Goal: Information Seeking & Learning: Learn about a topic

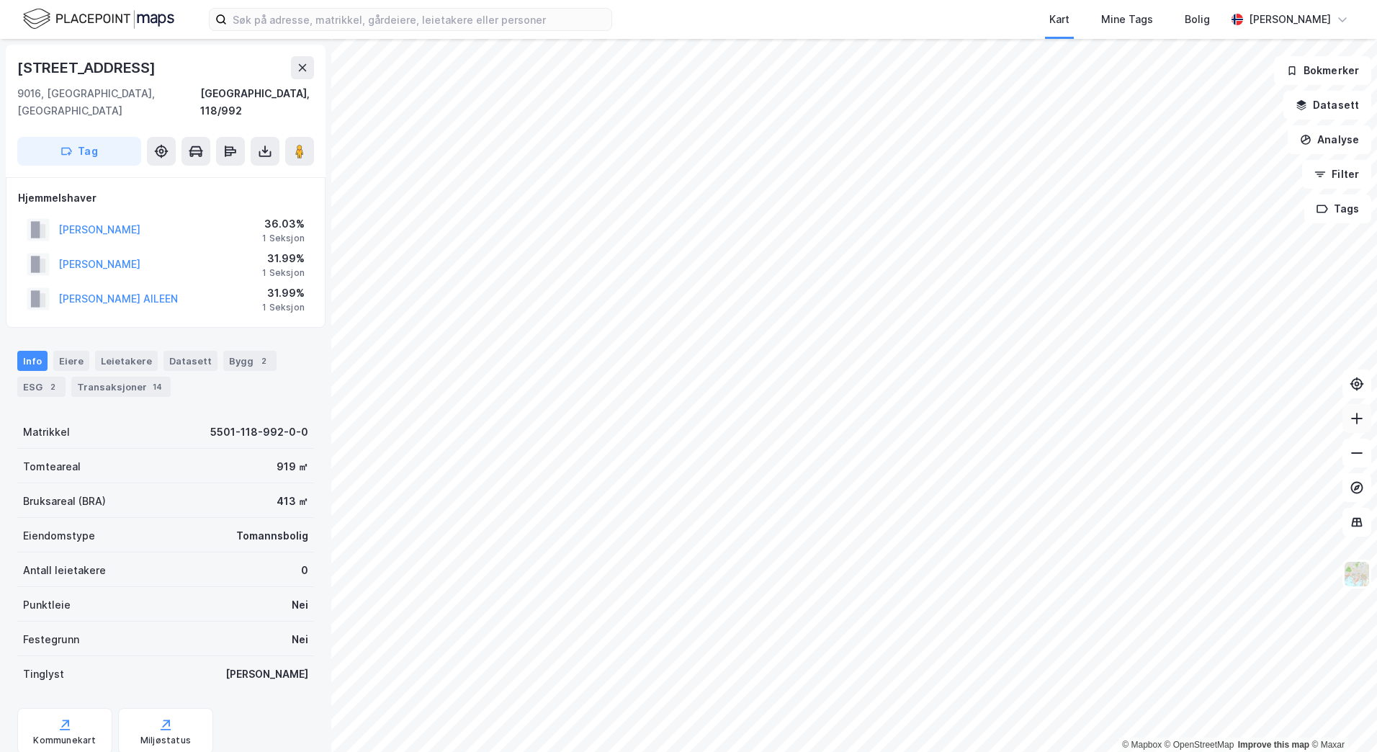
click at [1365, 423] on button at bounding box center [1356, 418] width 29 height 29
click at [1347, 423] on button at bounding box center [1356, 418] width 29 height 29
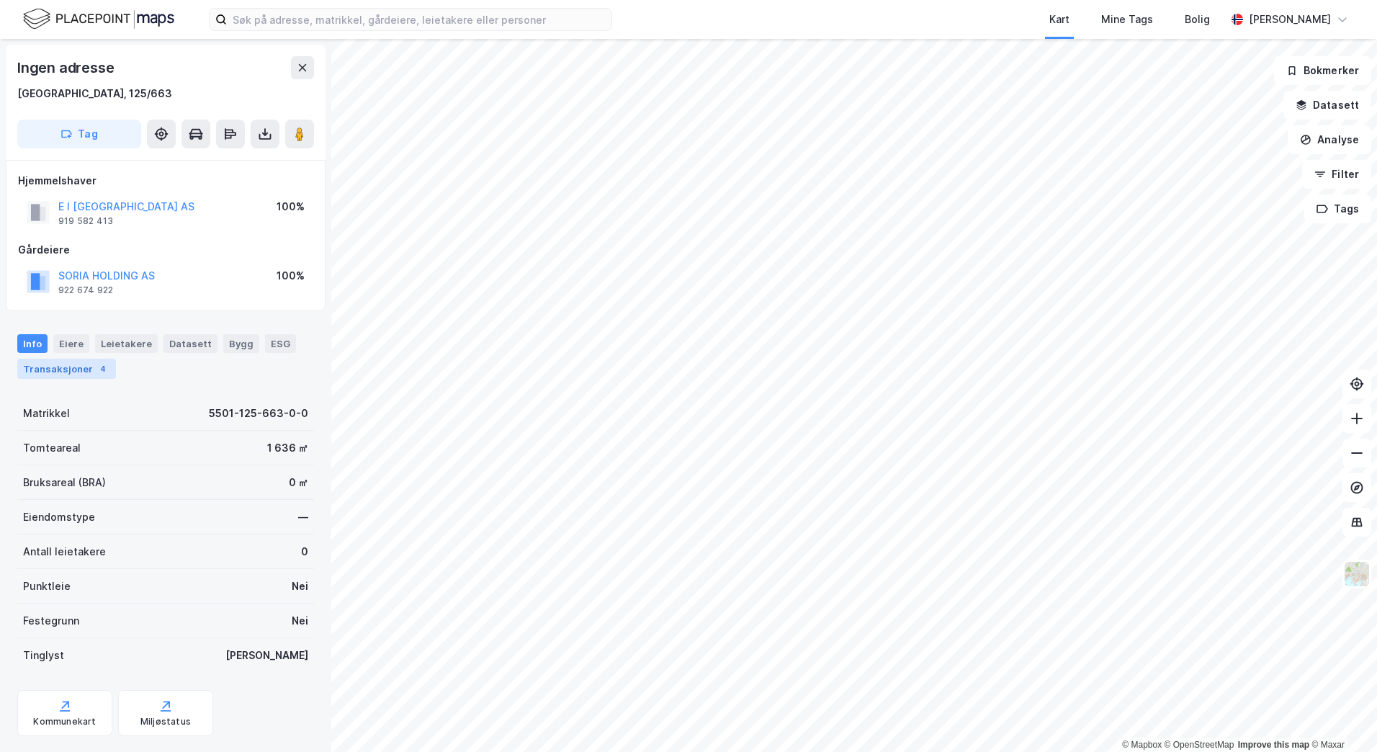
click at [83, 373] on div "Transaksjoner 4" at bounding box center [66, 369] width 99 height 20
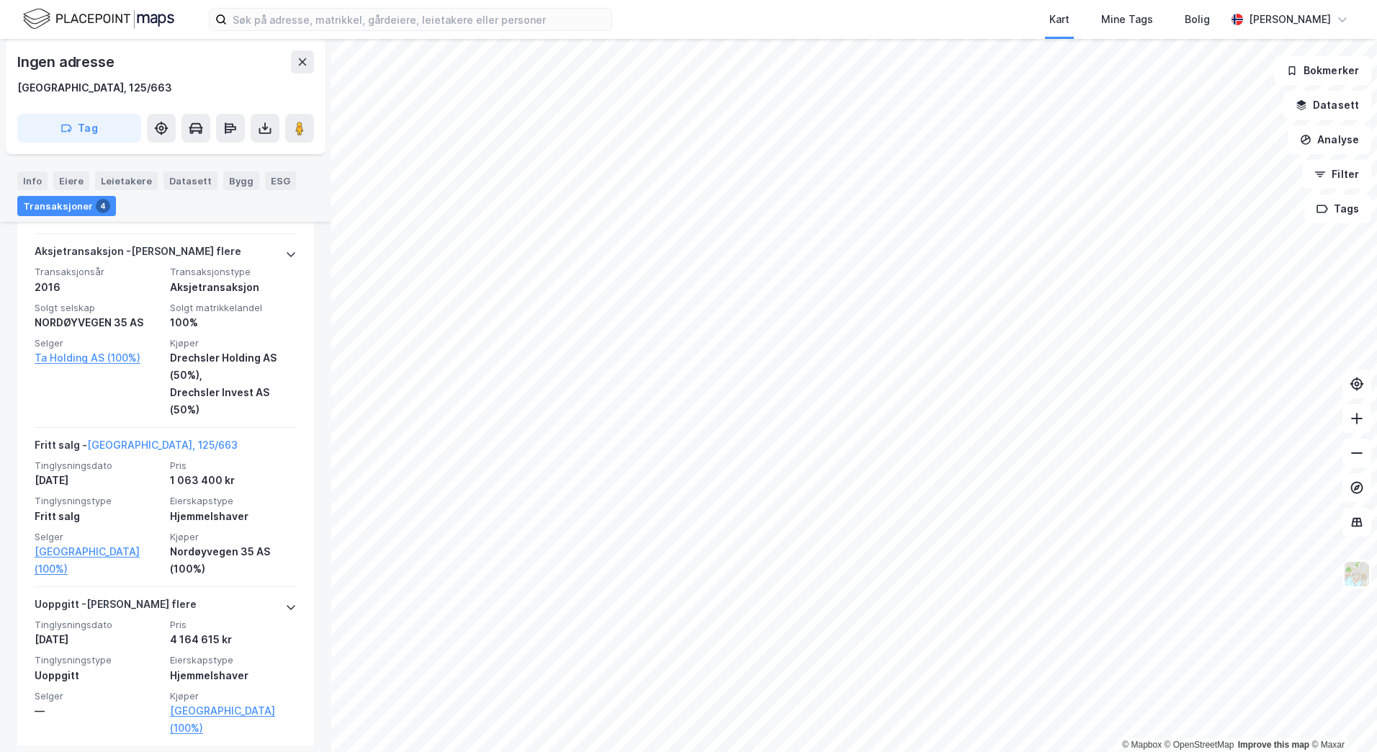
scroll to position [584, 0]
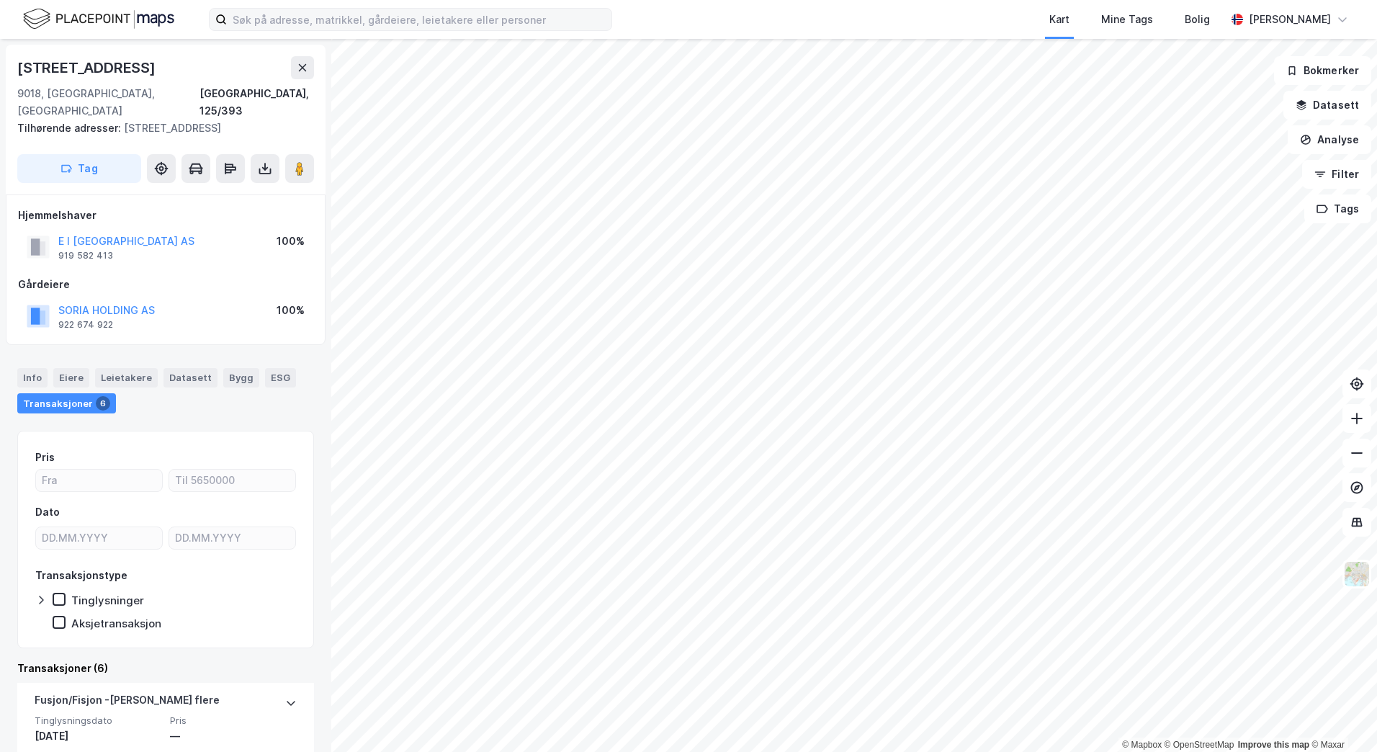
click at [234, 76] on div "[STREET_ADDRESS]" at bounding box center [165, 87] width 297 height 63
click at [1317, 107] on button "Datasett" at bounding box center [1327, 105] width 88 height 29
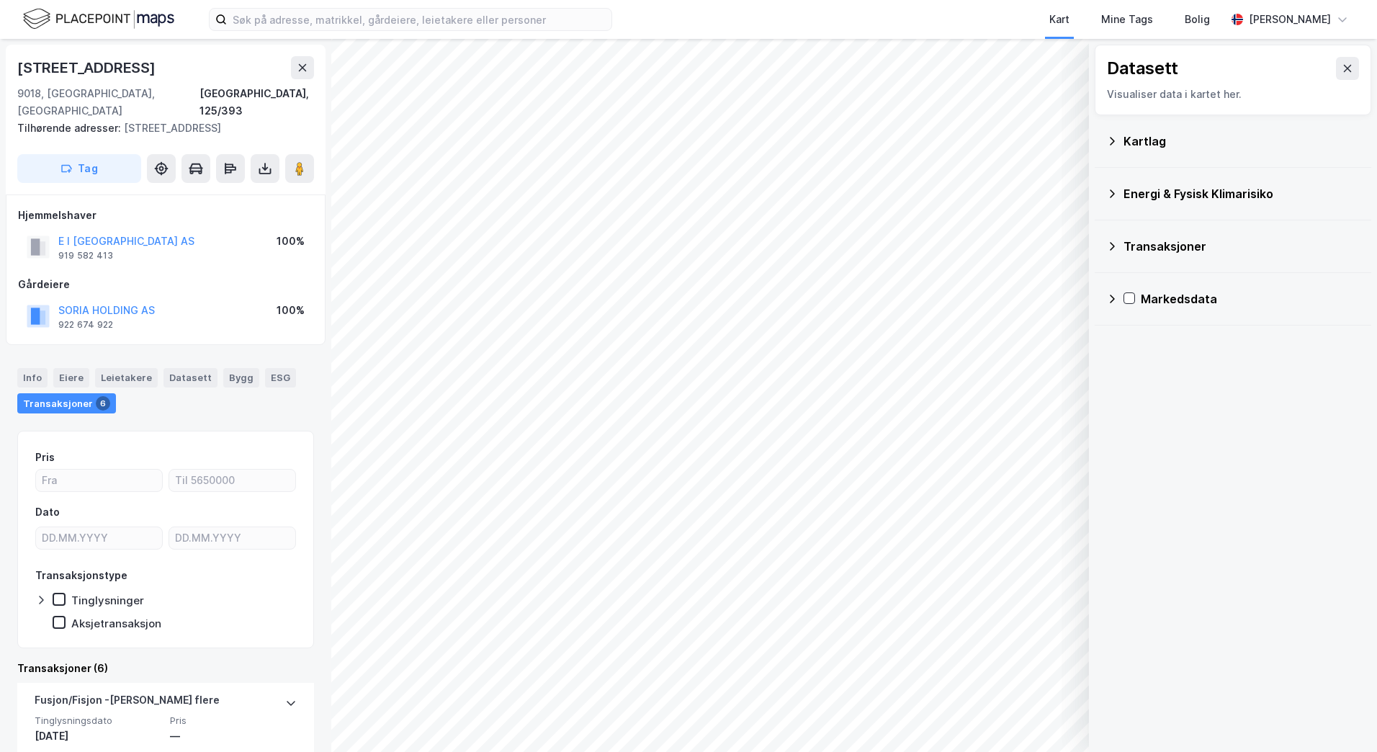
click at [1119, 142] on div "Kartlag" at bounding box center [1233, 141] width 254 height 35
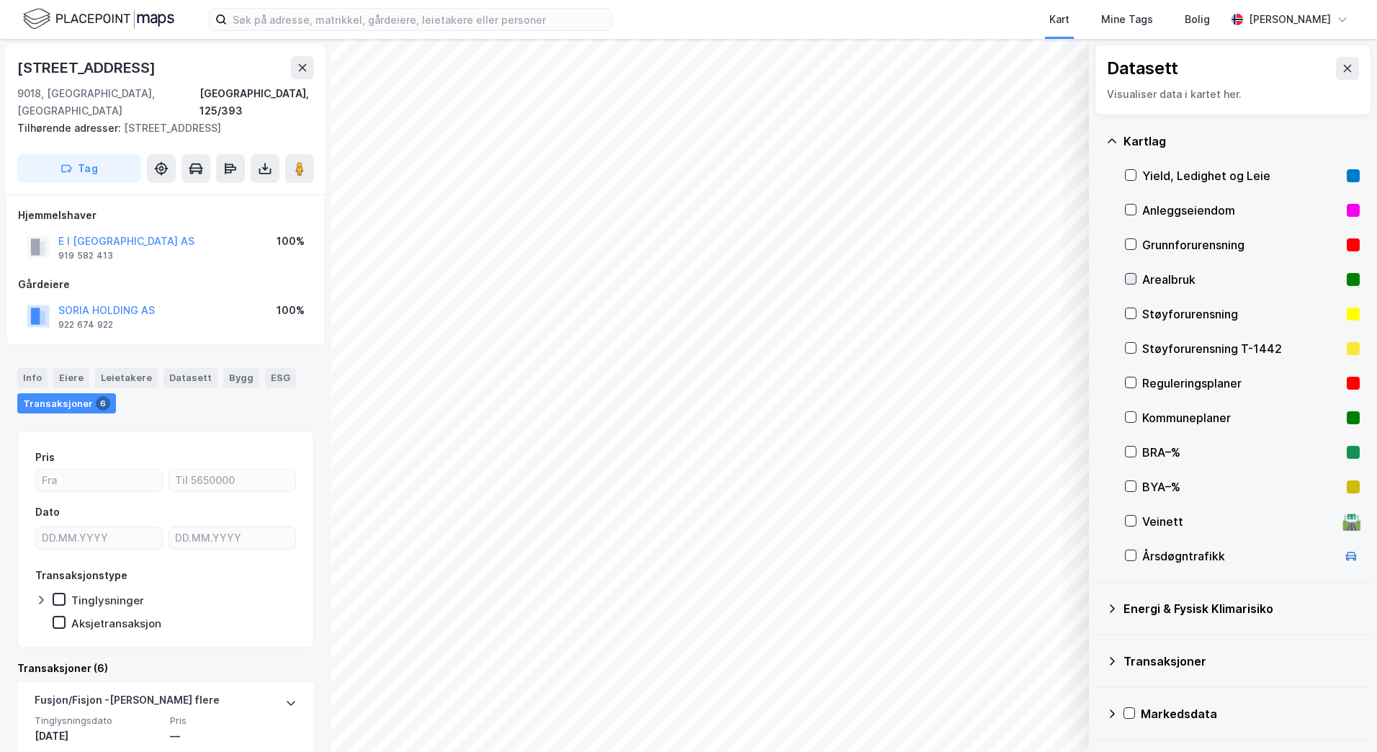
click at [1132, 279] on icon at bounding box center [1131, 279] width 8 height 5
click at [231, 161] on icon at bounding box center [230, 168] width 14 height 14
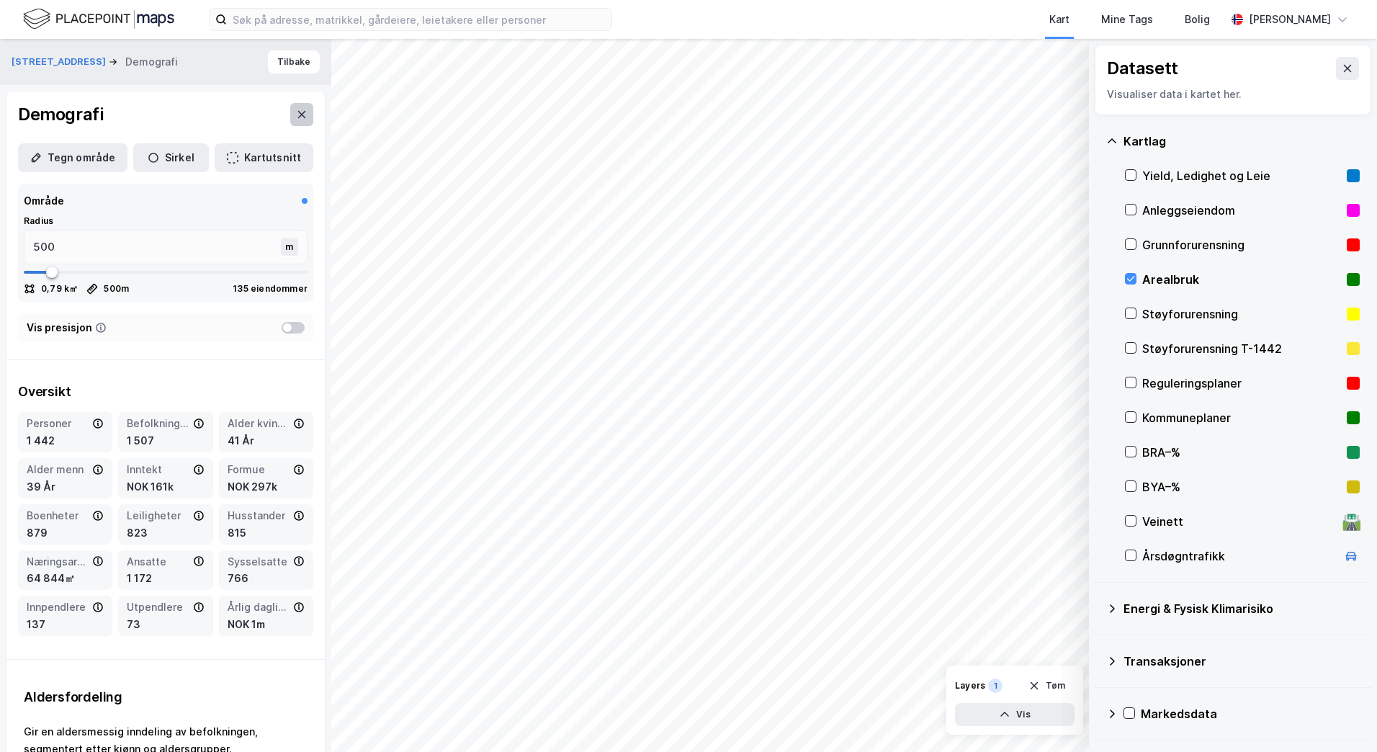
click at [296, 114] on icon at bounding box center [302, 115] width 12 height 12
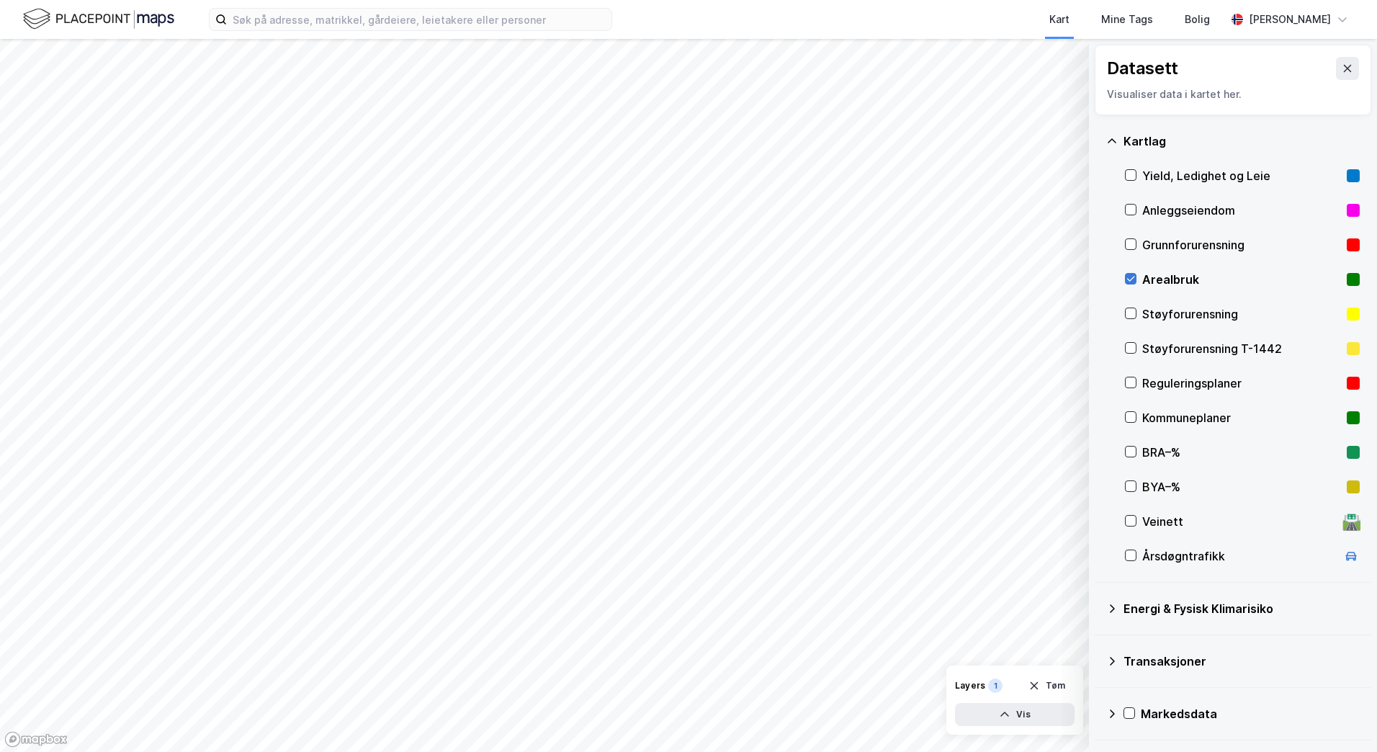
click at [1129, 274] on icon at bounding box center [1131, 279] width 10 height 10
click at [1129, 382] on icon at bounding box center [1131, 382] width 10 height 10
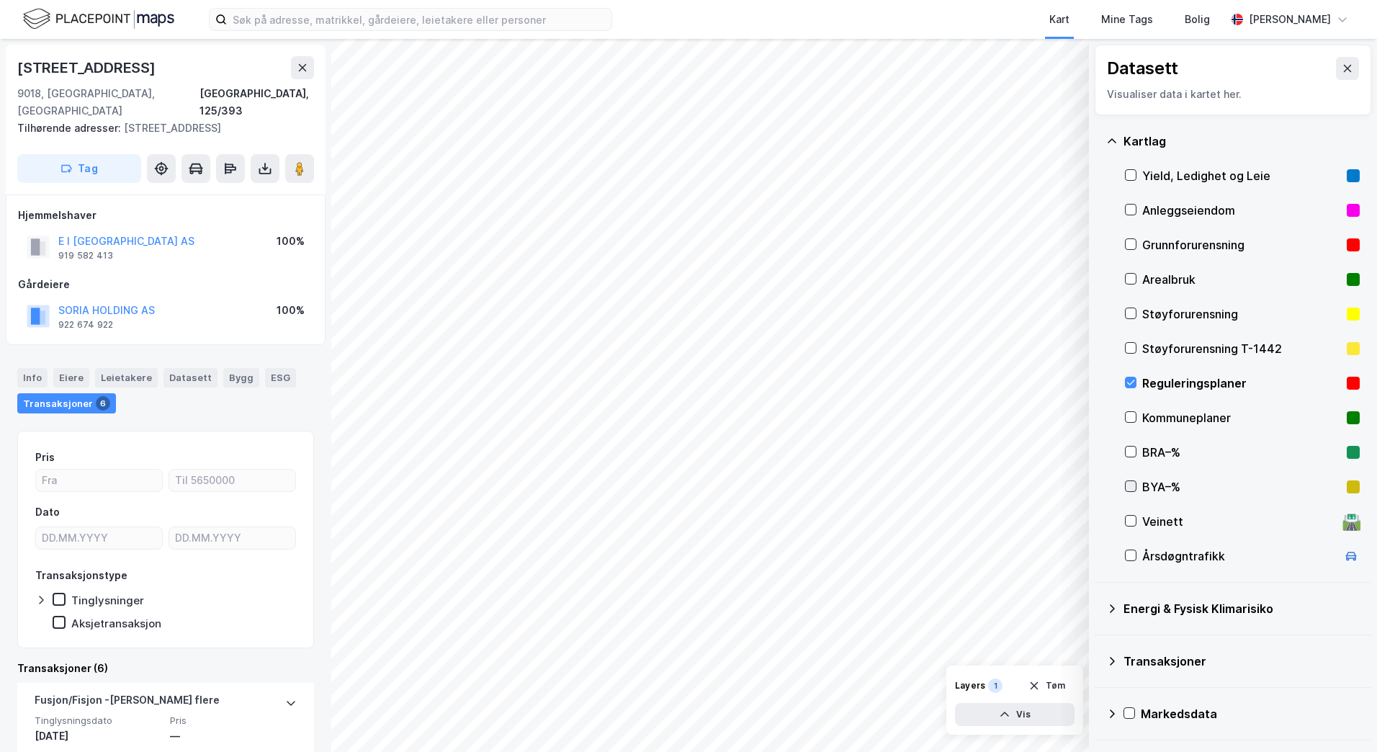
click at [1131, 489] on icon at bounding box center [1131, 486] width 10 height 10
click at [1128, 449] on icon at bounding box center [1131, 452] width 10 height 10
click at [1128, 486] on icon at bounding box center [1131, 486] width 8 height 5
click at [1132, 385] on icon at bounding box center [1131, 382] width 10 height 10
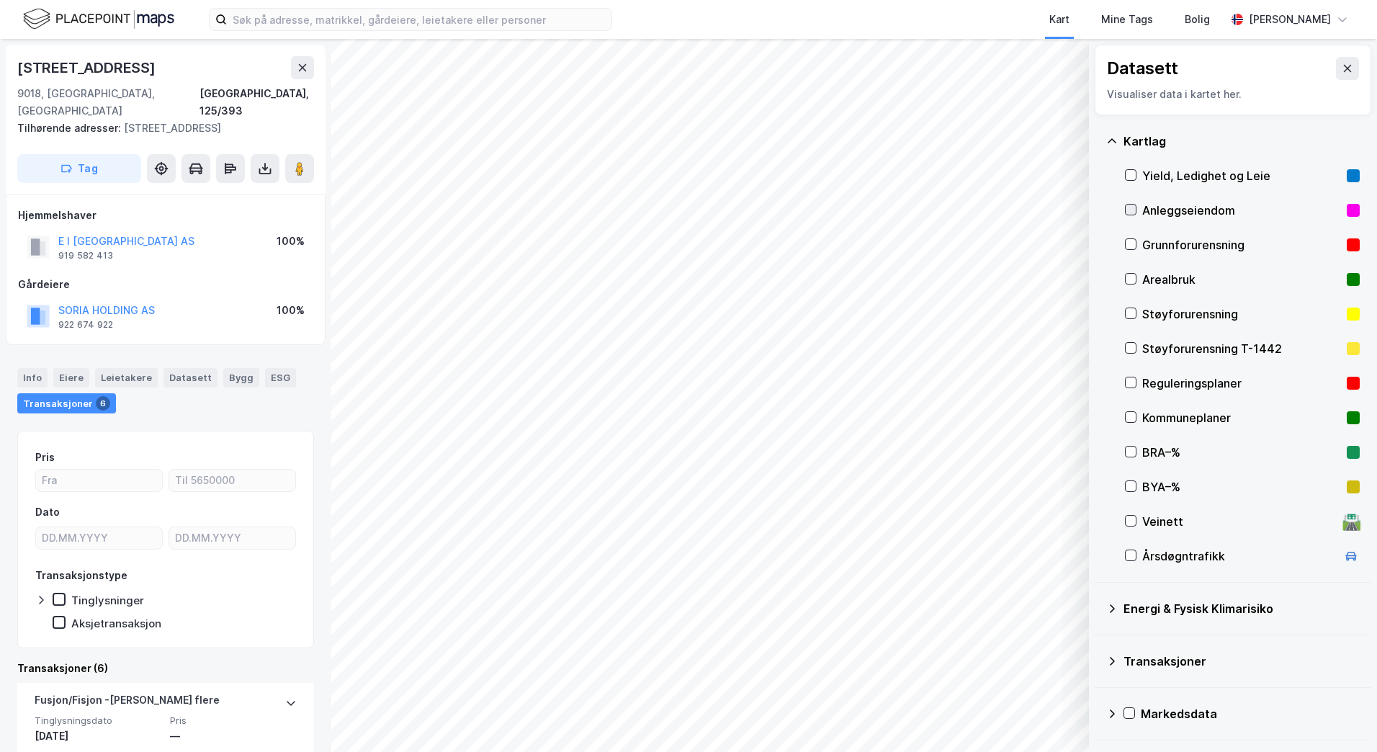
click at [1133, 211] on icon at bounding box center [1131, 210] width 10 height 10
click at [1131, 212] on icon at bounding box center [1131, 210] width 10 height 10
click at [1034, 714] on button "Vis" at bounding box center [1015, 714] width 120 height 23
click at [1034, 714] on button "Lukk" at bounding box center [975, 714] width 199 height 23
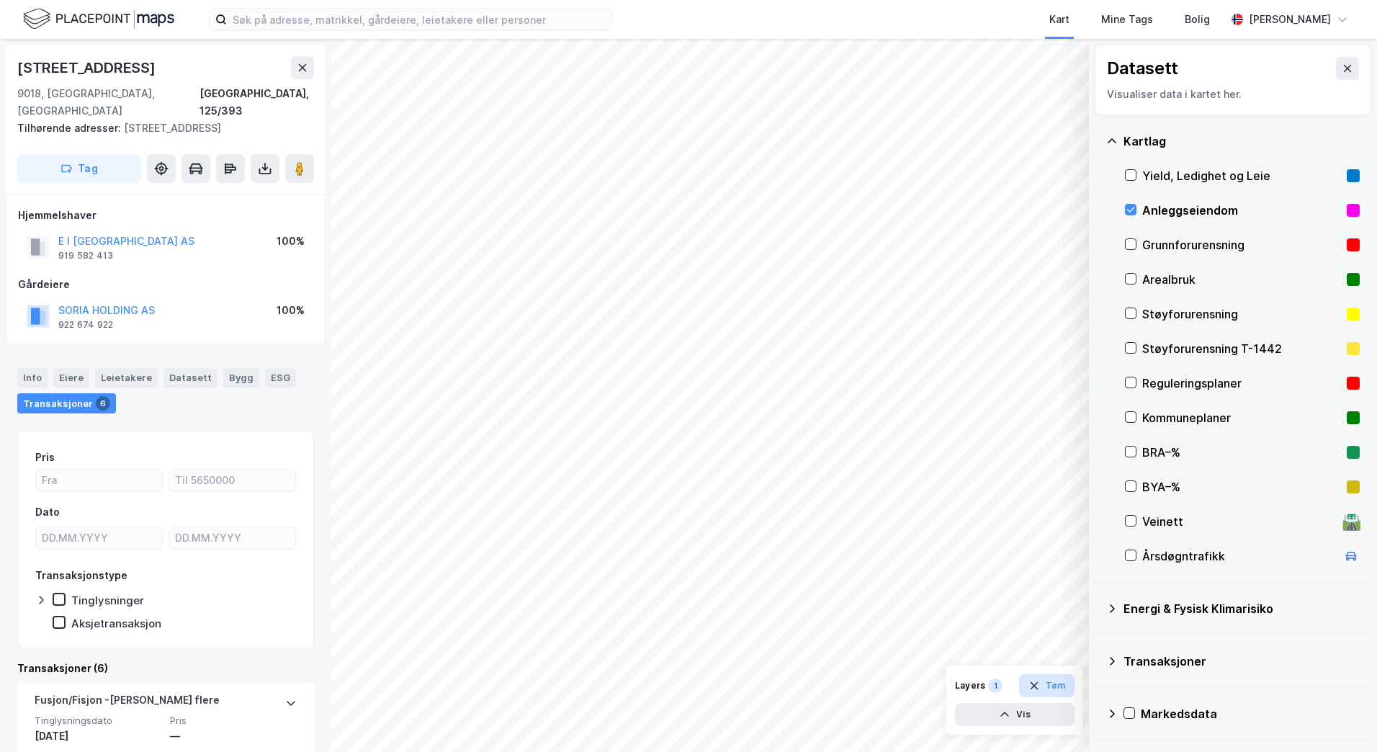
click at [1042, 685] on button "Tøm" at bounding box center [1046, 685] width 55 height 23
